Goal: Task Accomplishment & Management: Complete application form

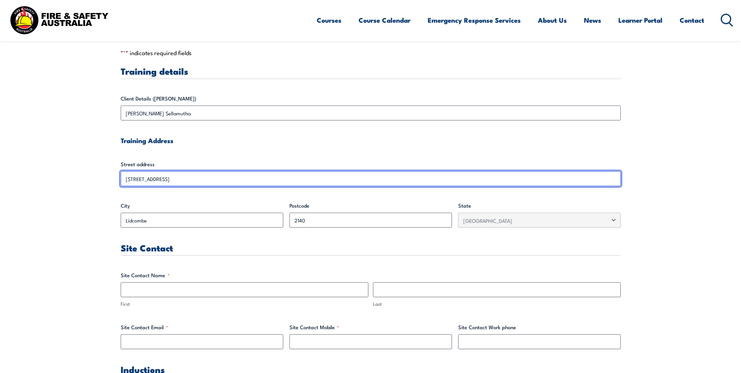
click at [188, 174] on input "[STREET_ADDRESS]" at bounding box center [371, 178] width 500 height 15
click at [170, 185] on input "[STREET_ADDRESS]" at bounding box center [371, 178] width 500 height 15
click at [165, 180] on input "[STREET_ADDRESS]" at bounding box center [371, 178] width 500 height 15
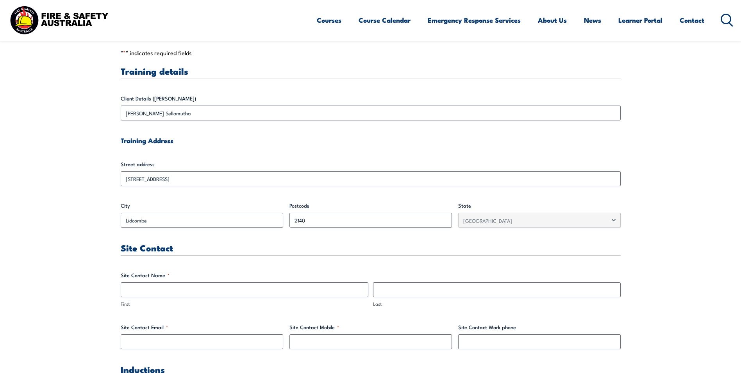
drag, startPoint x: 165, startPoint y: 180, endPoint x: 55, endPoint y: 225, distance: 118.2
